Goal: Find contact information: Find contact information

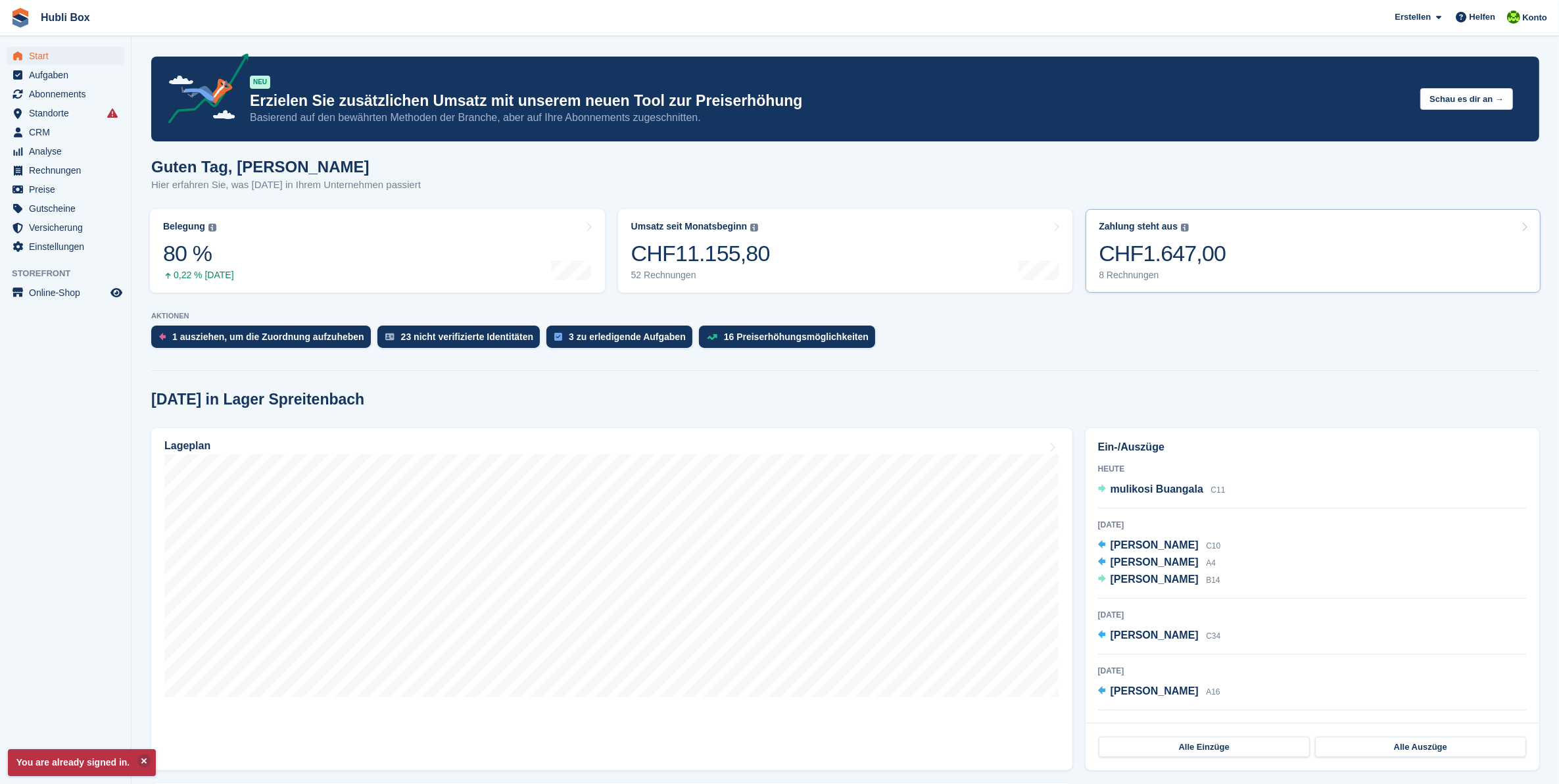
click at [1223, 238] on link "Zahlung steht aus Der gesamte ausstehende Saldo aller offenen Rechnungen. CHF1.…" at bounding box center [1314, 251] width 455 height 84
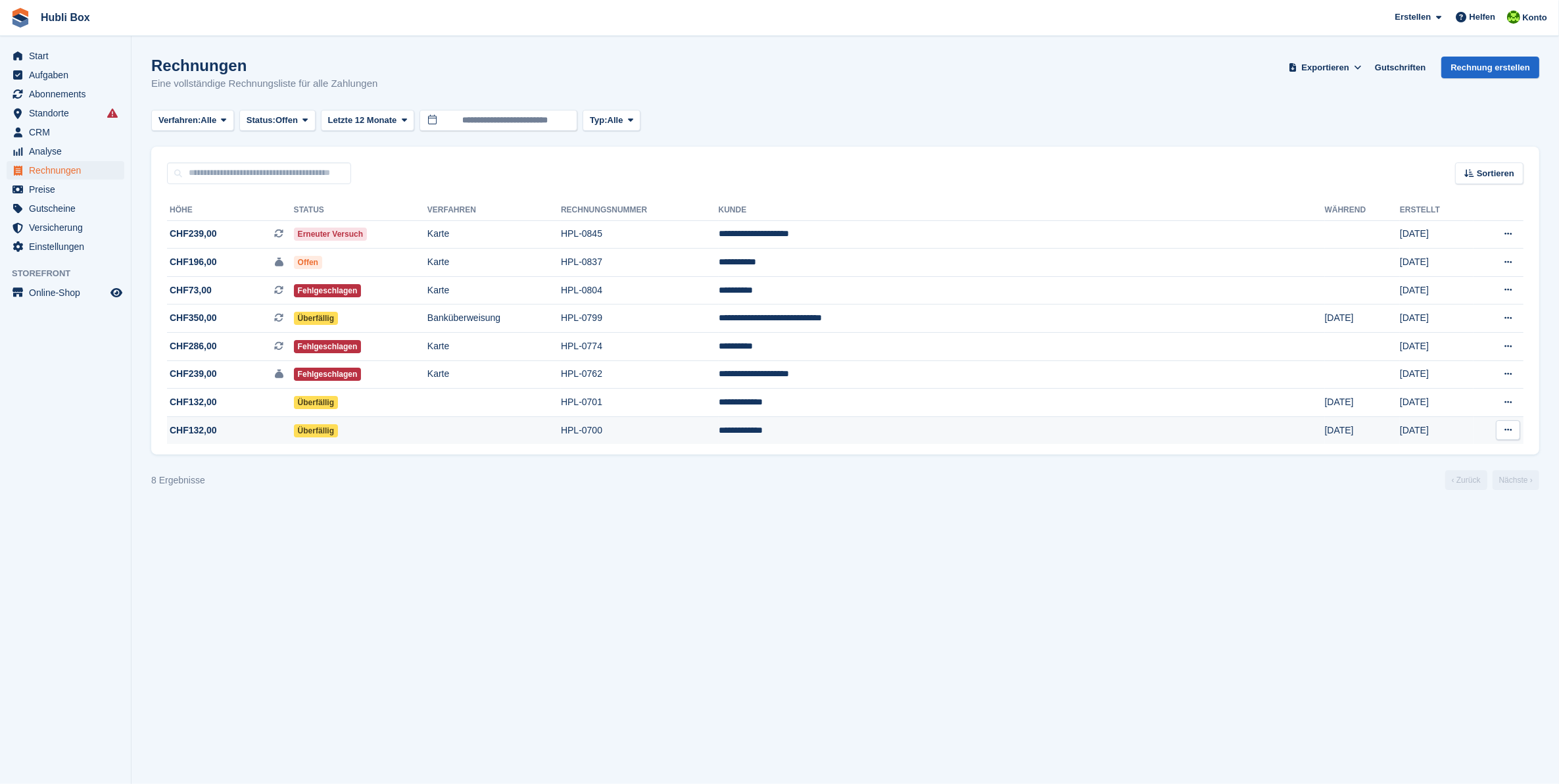
click at [952, 427] on td "**********" at bounding box center [1022, 429] width 607 height 27
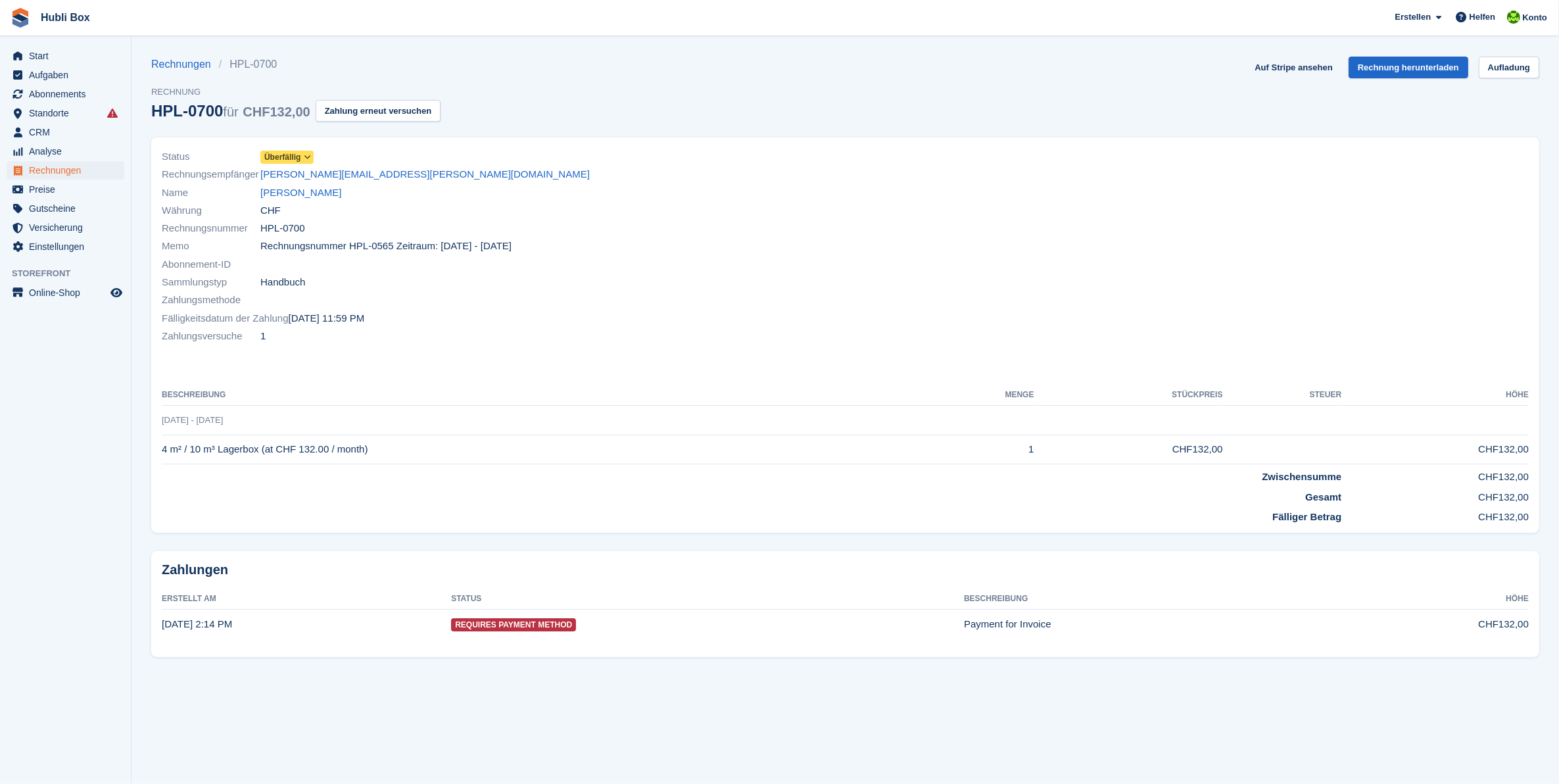
click at [244, 251] on span "Memo" at bounding box center [210, 246] width 99 height 15
click at [308, 158] on icon at bounding box center [308, 157] width 8 height 8
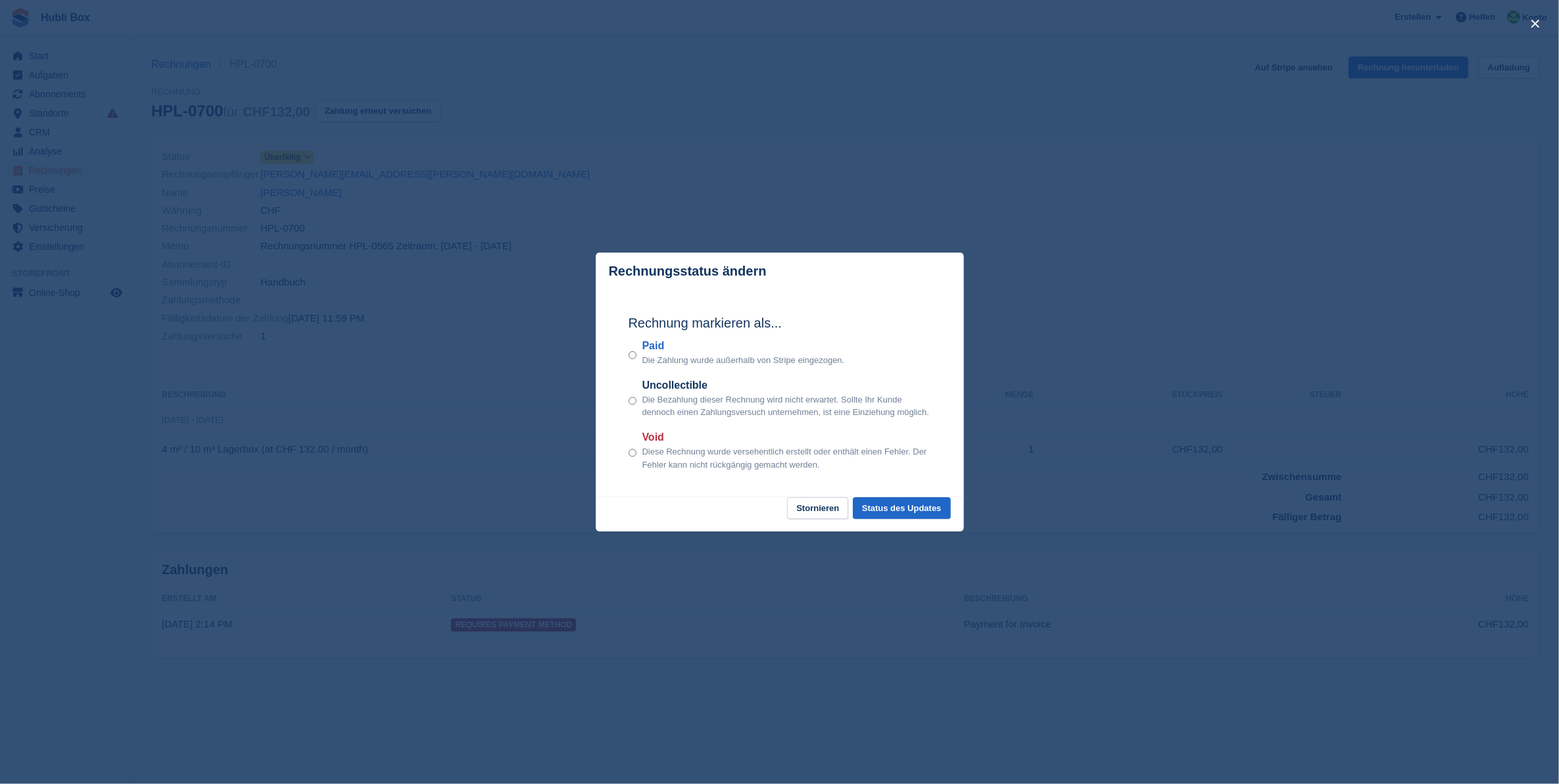
click at [876, 231] on div "close" at bounding box center [780, 392] width 1559 height 784
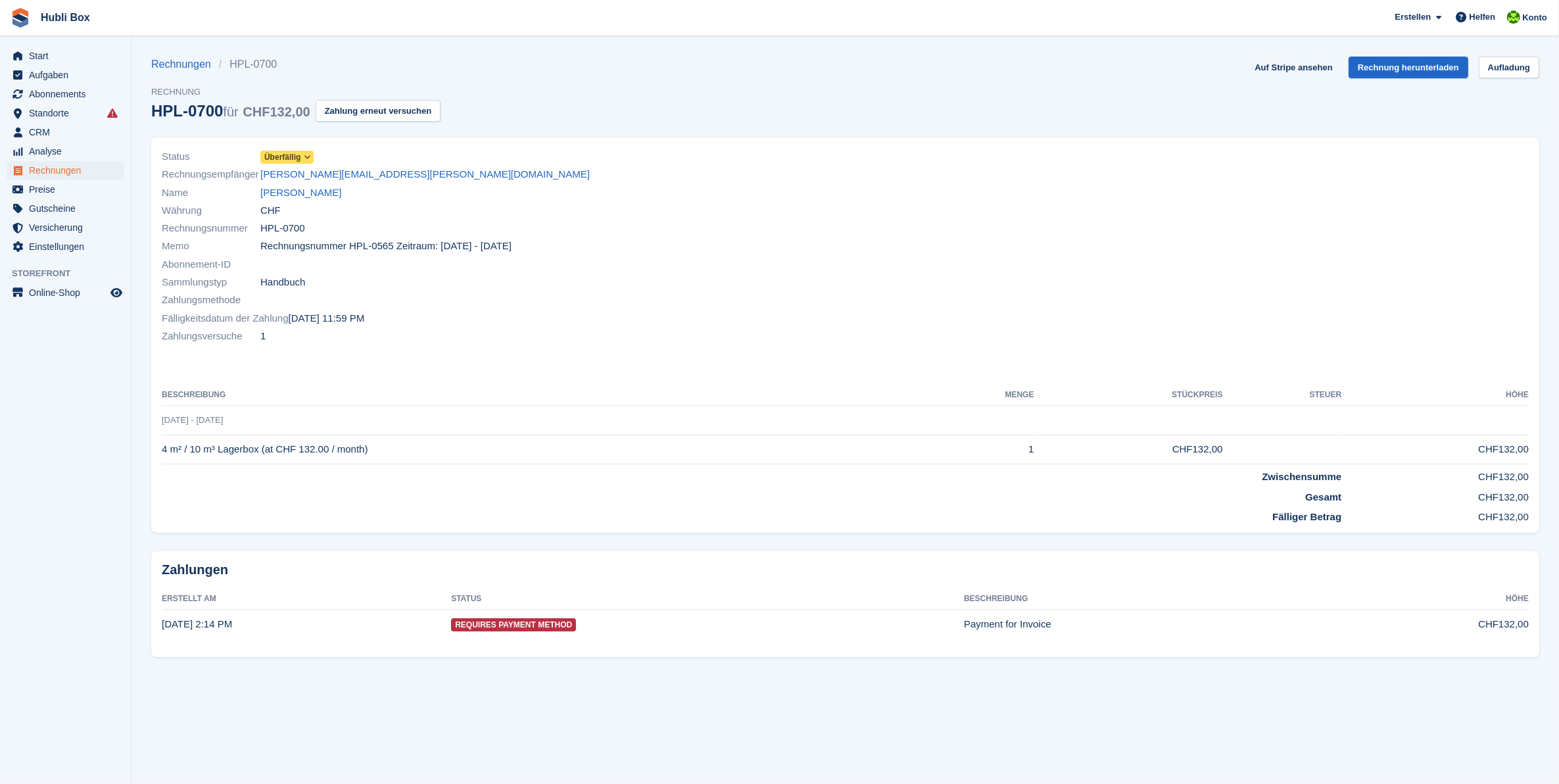
click at [305, 159] on icon at bounding box center [308, 157] width 8 height 8
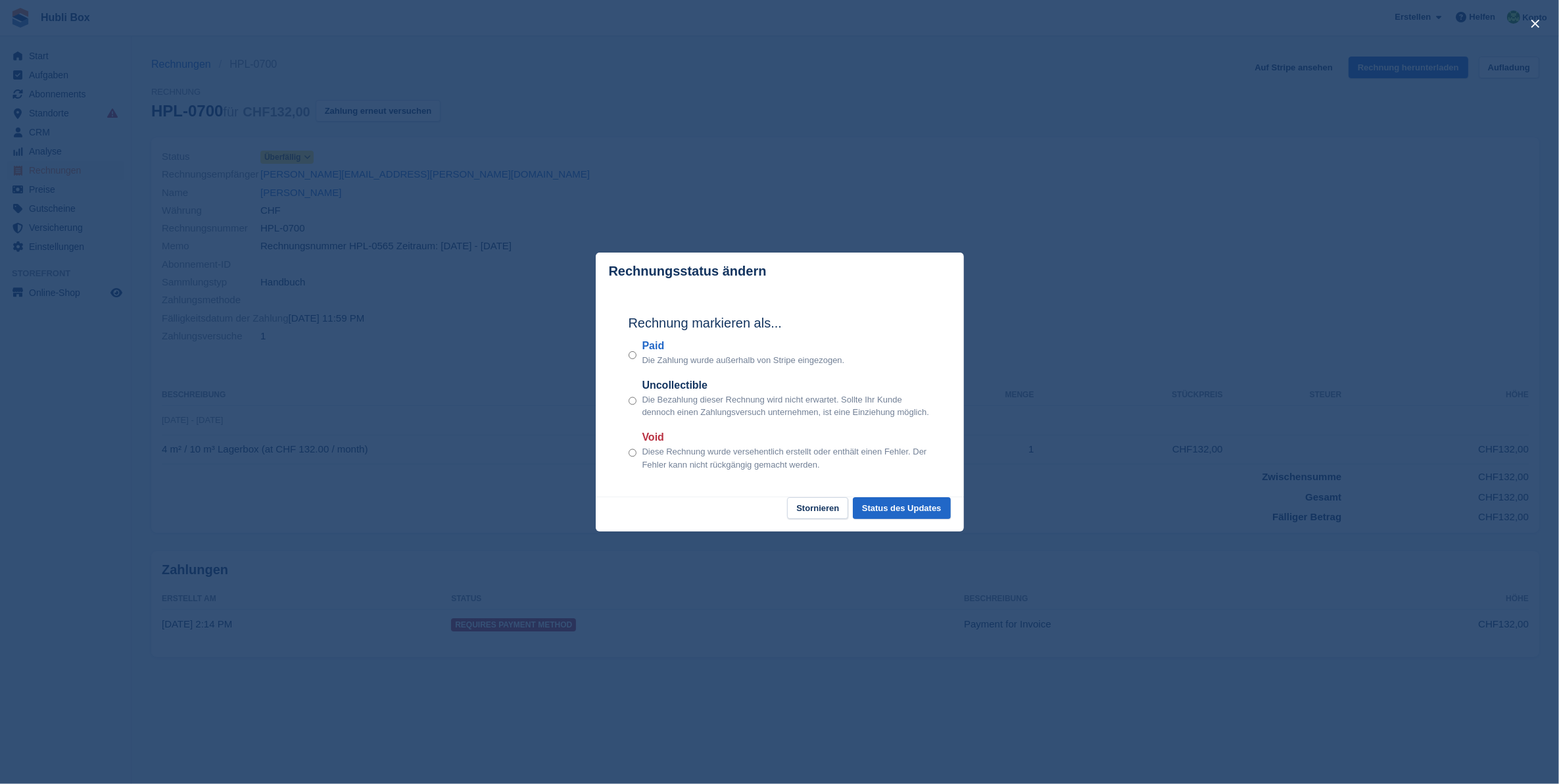
click at [759, 195] on div "close" at bounding box center [780, 392] width 1559 height 784
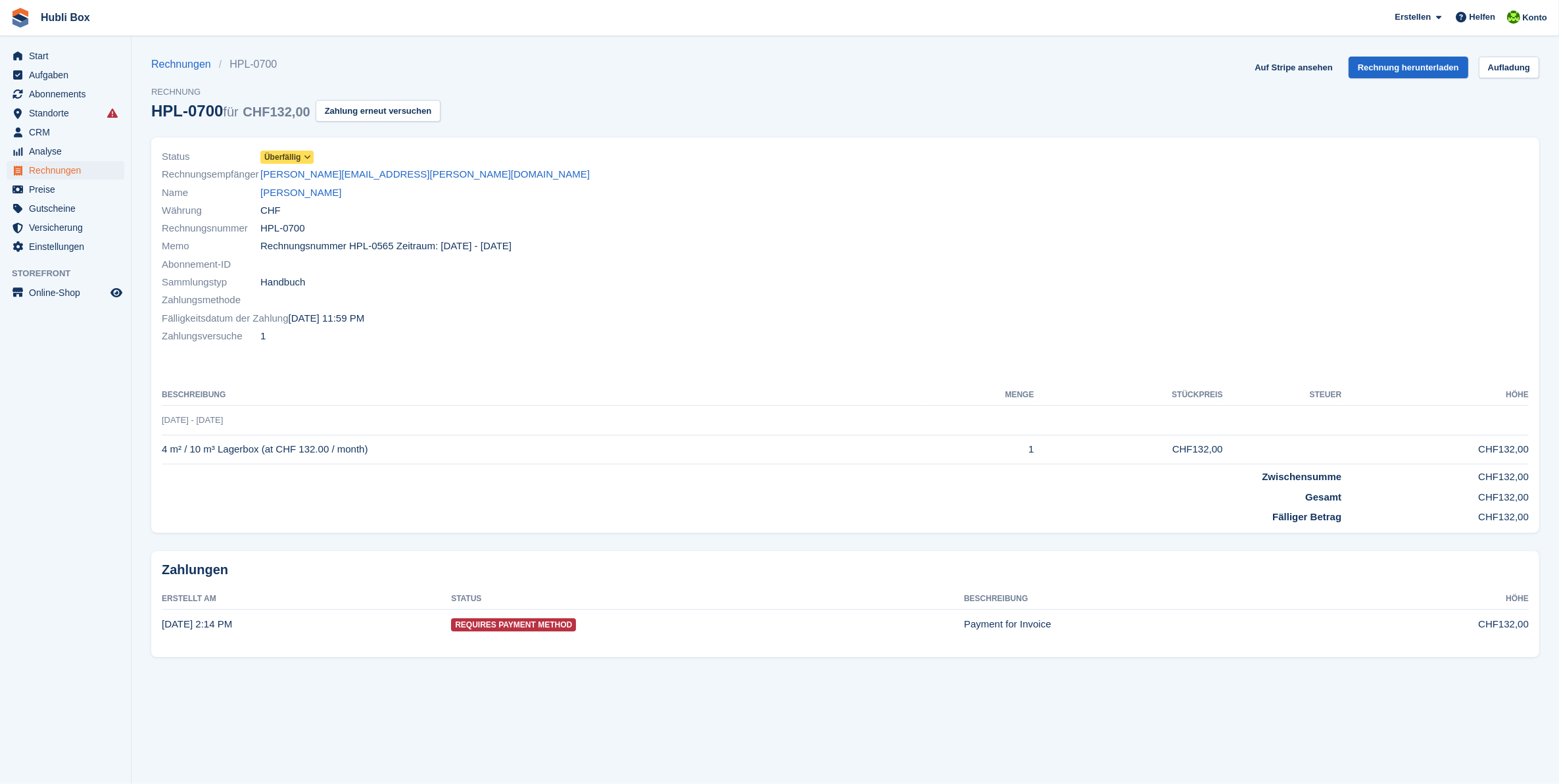
click at [228, 184] on div "Name braga patrick" at bounding box center [499, 192] width 676 height 18
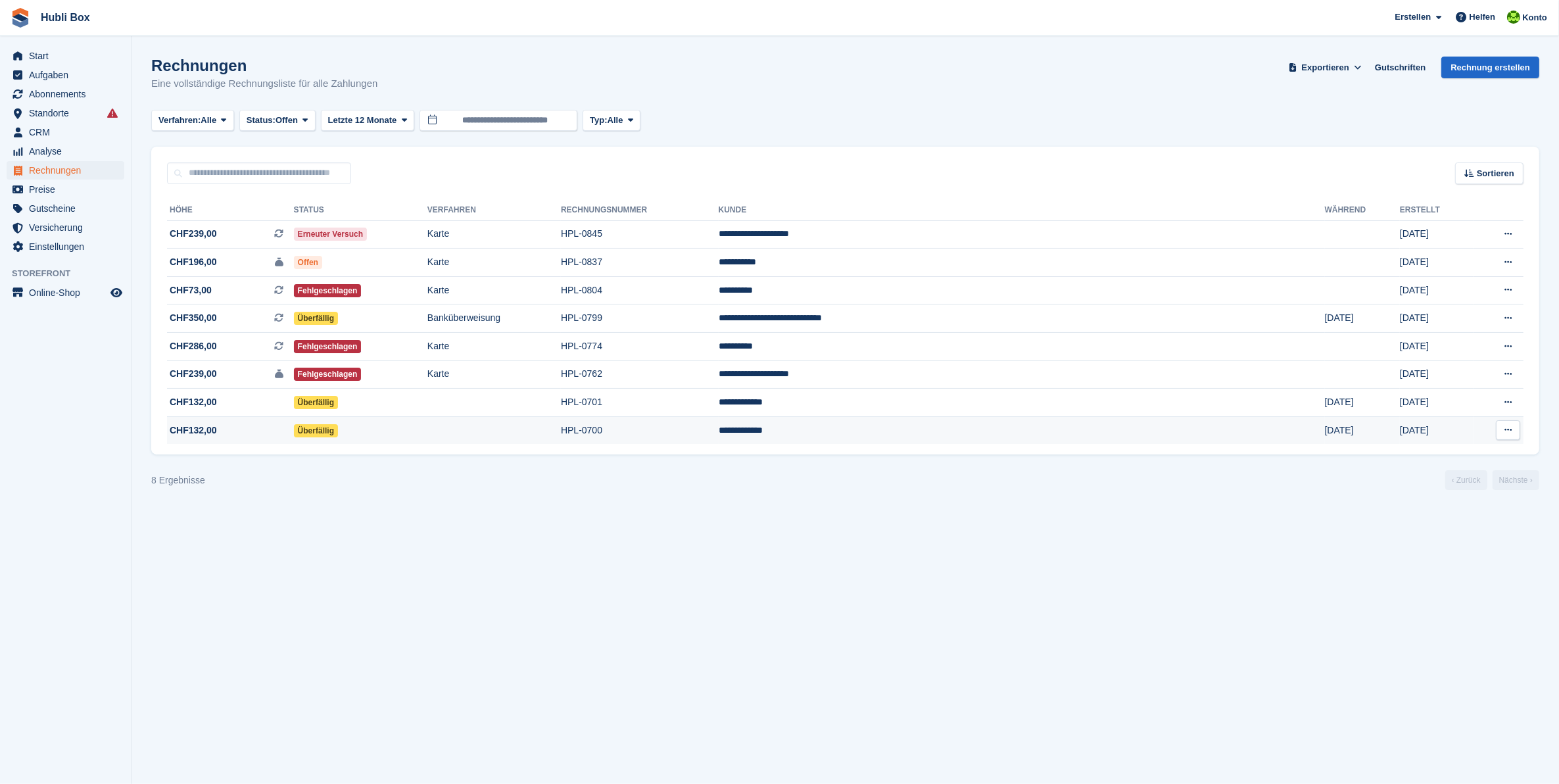
click at [947, 428] on td "**********" at bounding box center [1022, 429] width 607 height 27
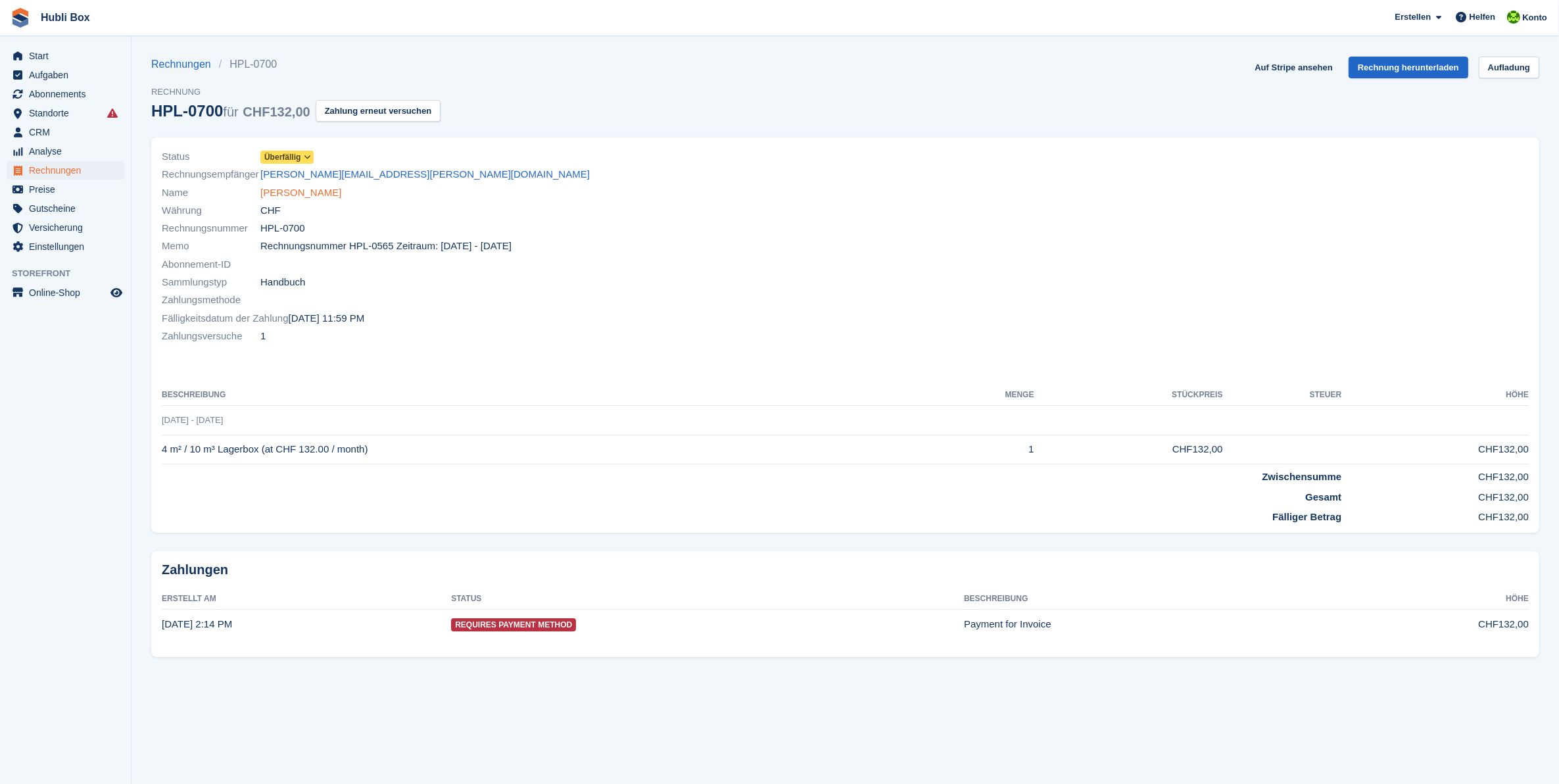
click at [294, 194] on link "[PERSON_NAME]" at bounding box center [301, 193] width 81 height 15
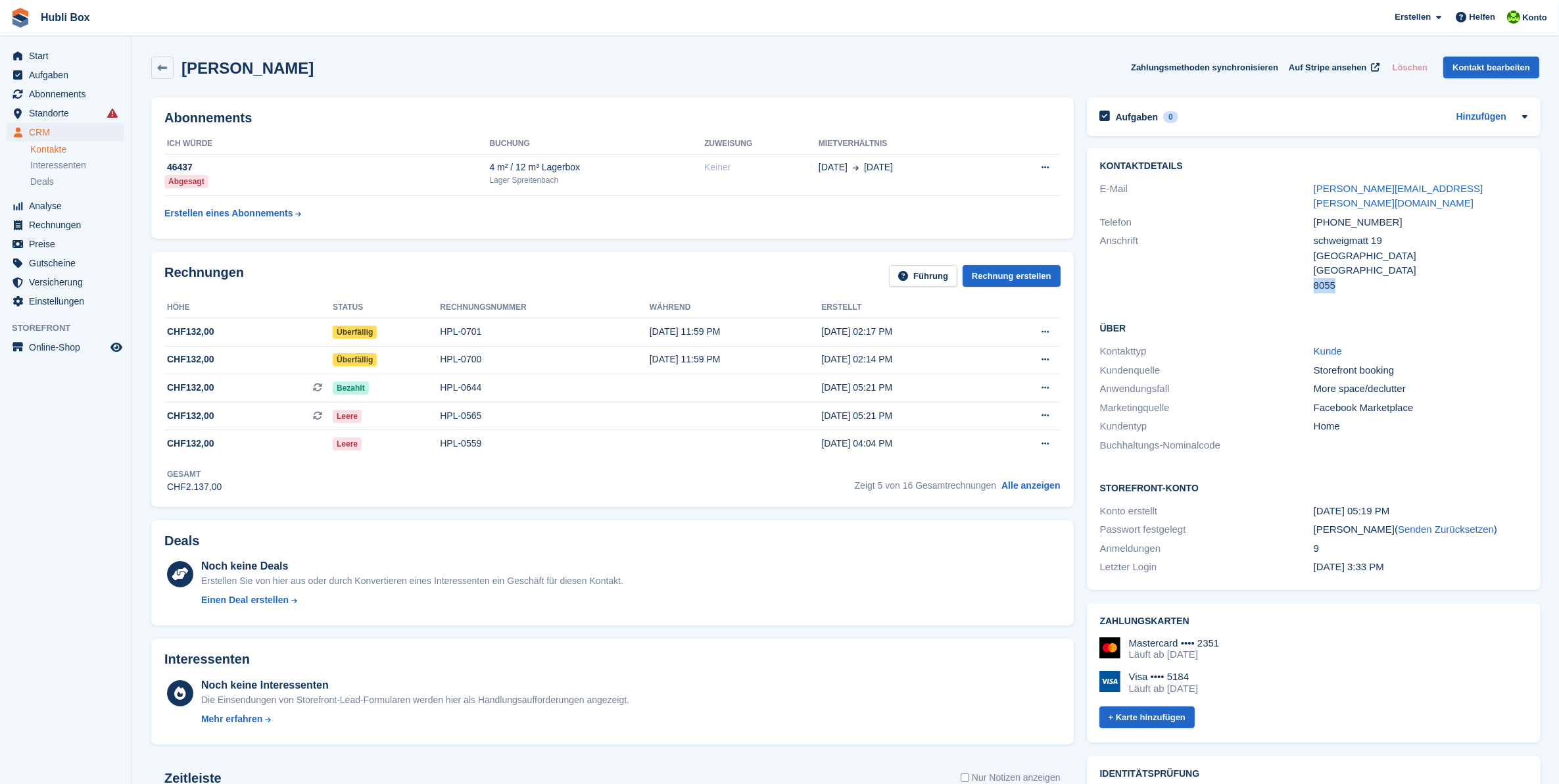
drag, startPoint x: 1336, startPoint y: 272, endPoint x: 1312, endPoint y: 270, distance: 24.1
click at [1315, 278] on div "8055" at bounding box center [1421, 286] width 214 height 15
copy div "8055"
